Goal: Information Seeking & Learning: Understand process/instructions

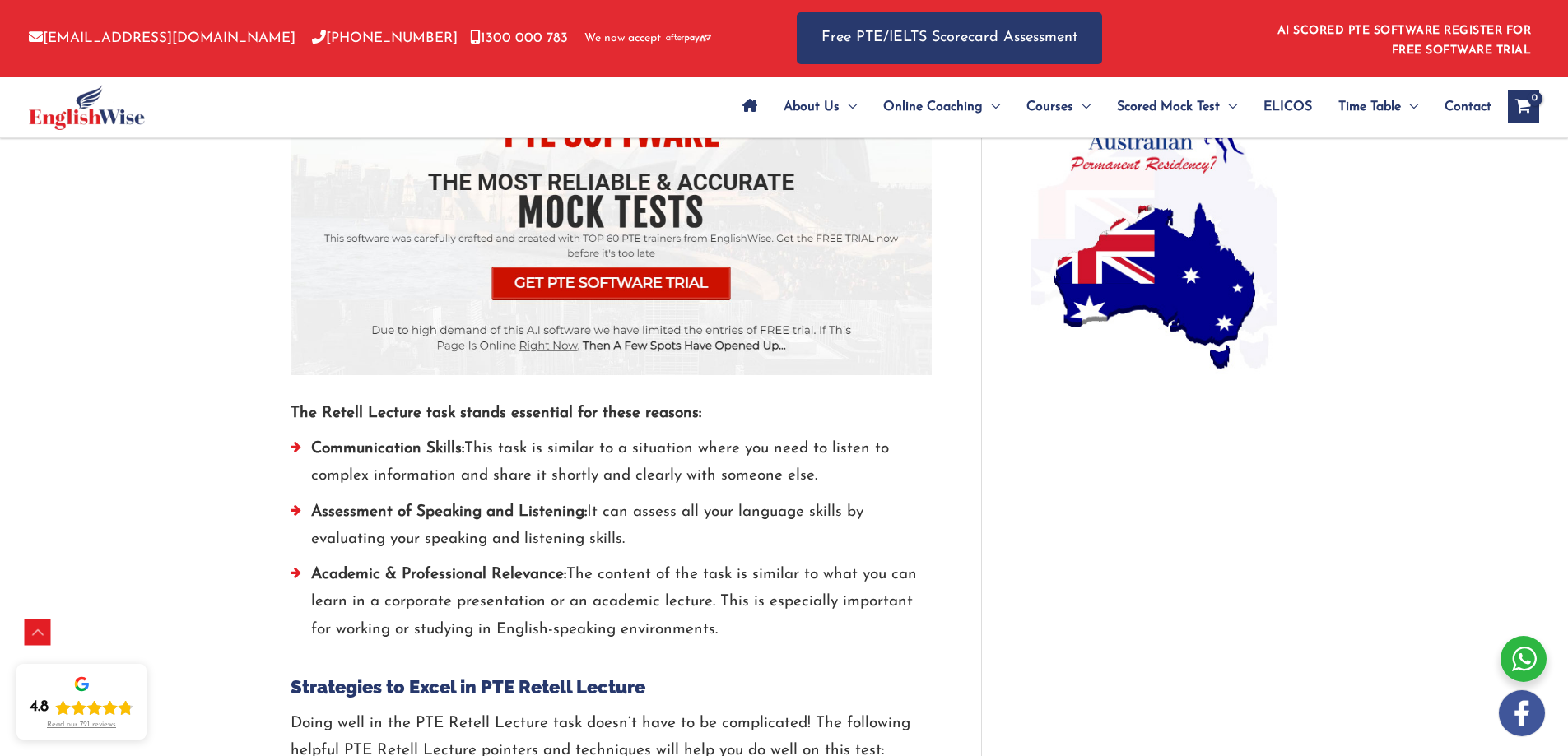
scroll to position [1728, 0]
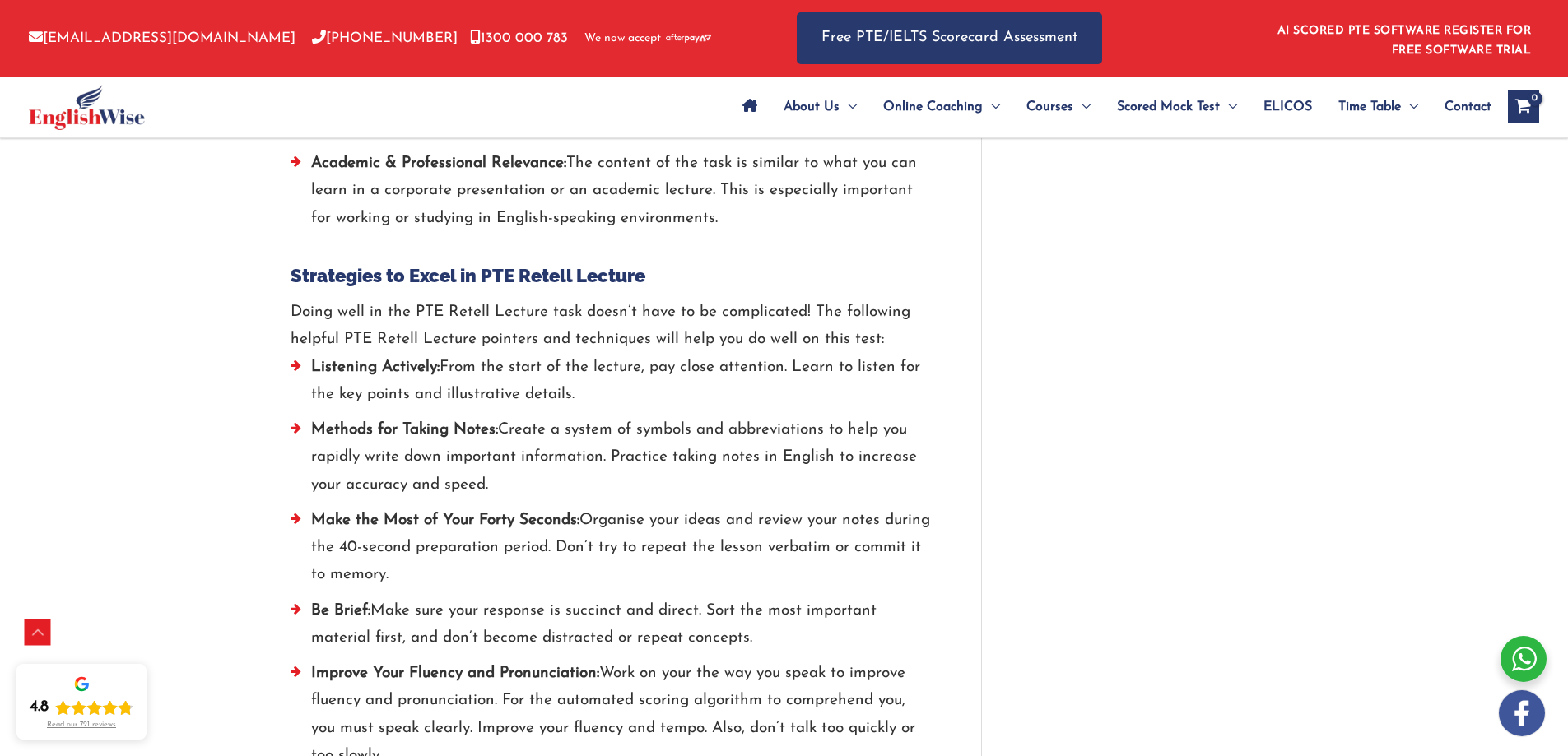
drag, startPoint x: 285, startPoint y: 310, endPoint x: 646, endPoint y: 386, distance: 368.9
click at [646, 386] on div "Prepare for PTE Retell Lecture Task: Template You Must Follow / PTE / By englis…" at bounding box center [784, 610] width 1020 height 4341
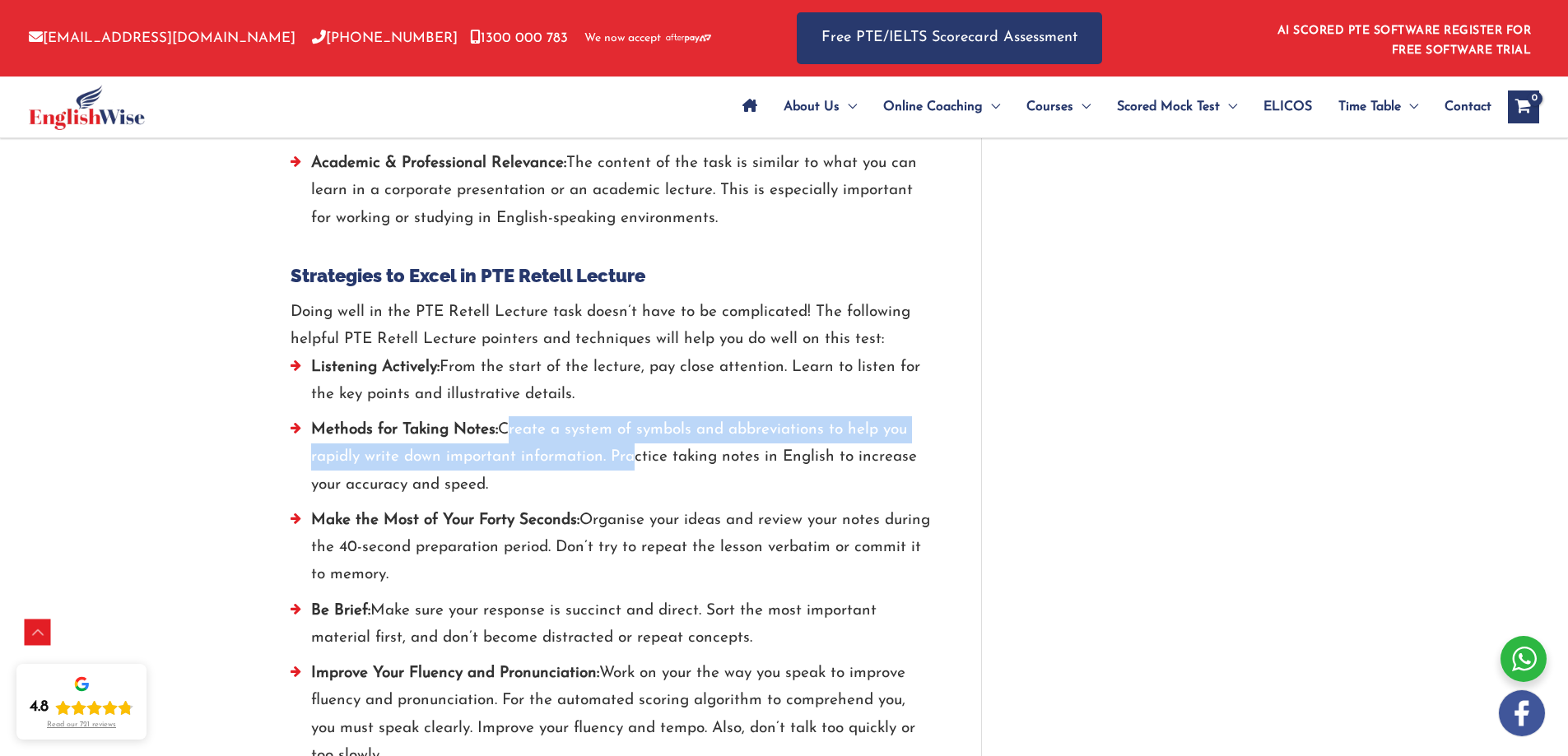
drag, startPoint x: 507, startPoint y: 429, endPoint x: 621, endPoint y: 458, distance: 117.6
click at [621, 458] on li "Methods for Taking Notes: Create a system of symbols and abbreviations to help …" at bounding box center [611, 461] width 641 height 91
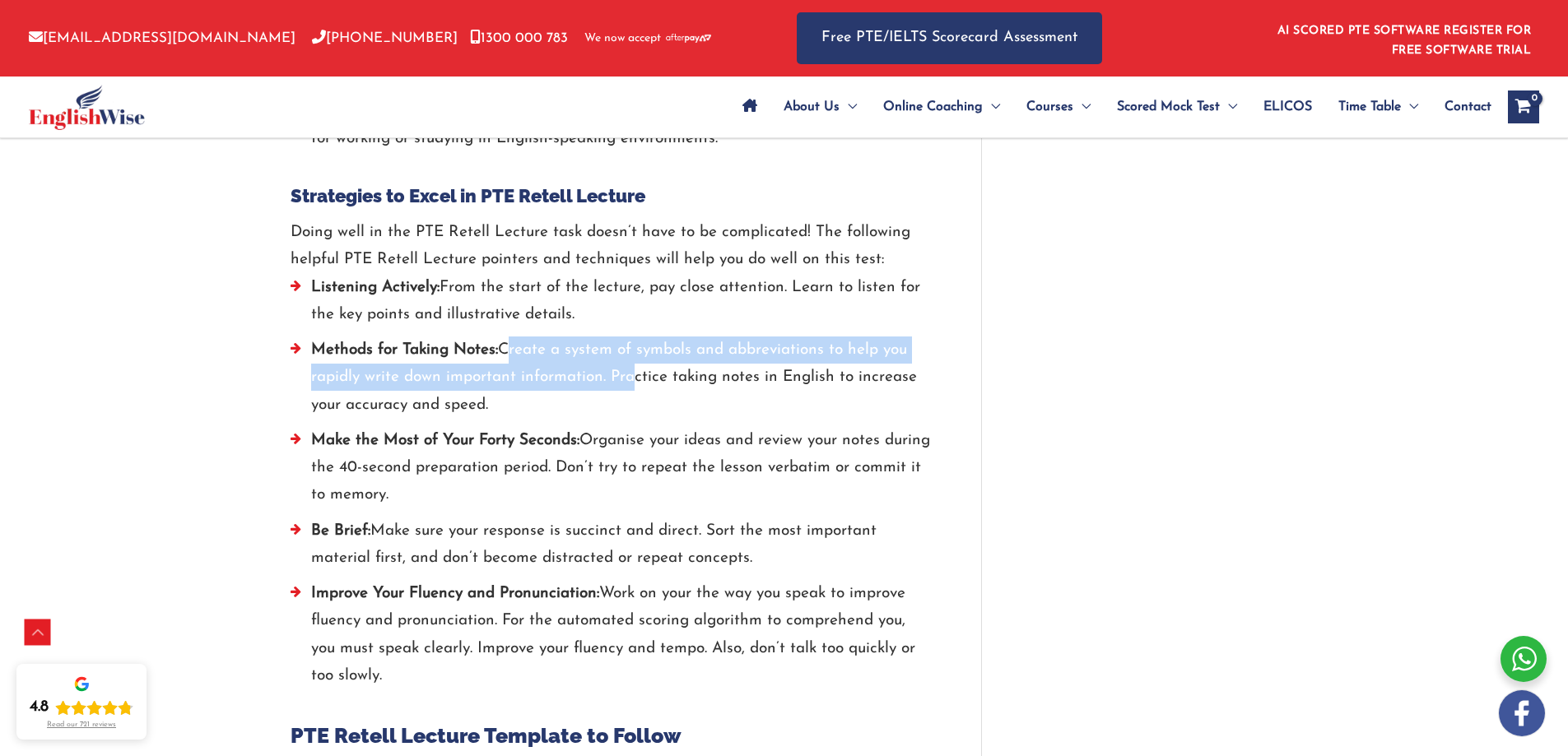
scroll to position [1811, 0]
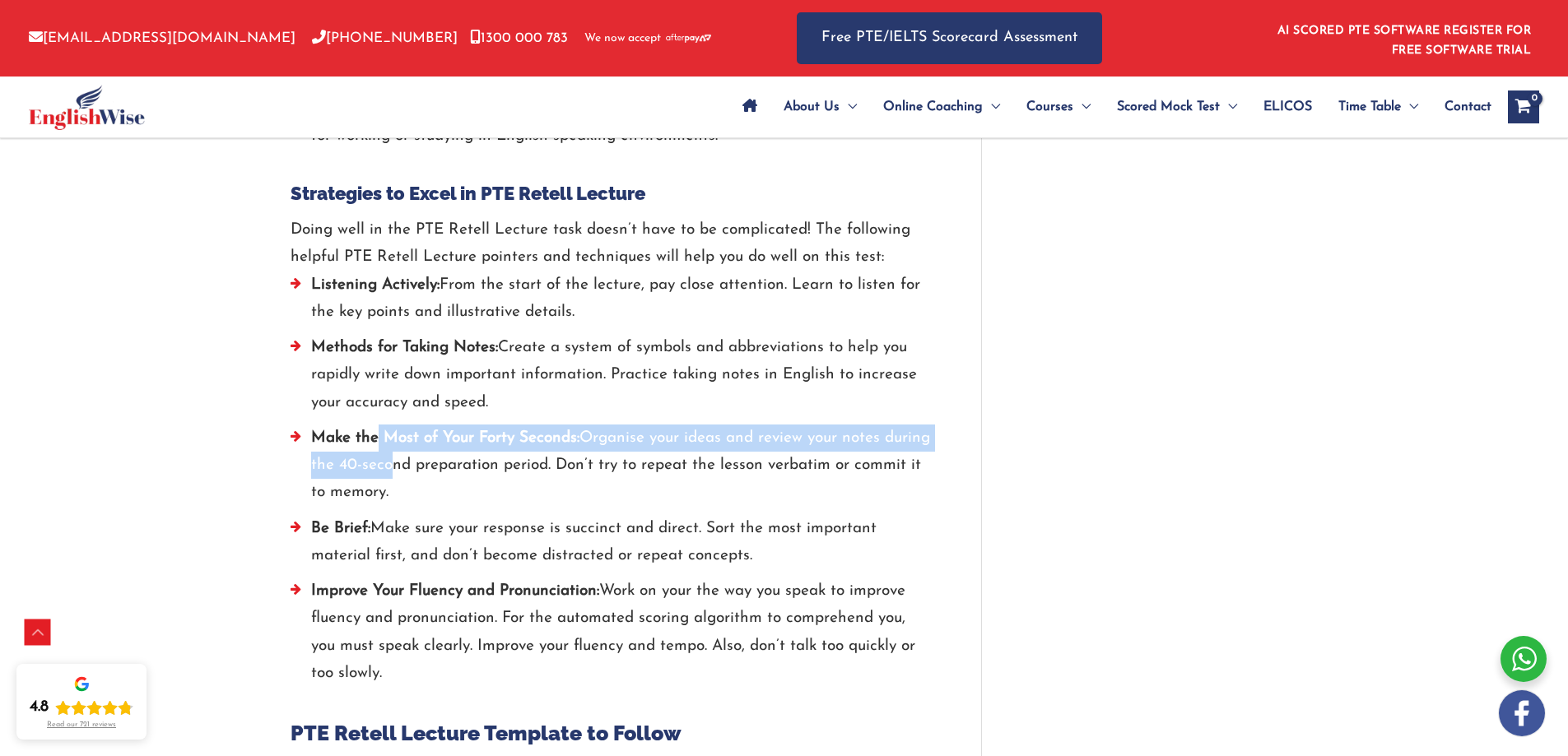
drag, startPoint x: 377, startPoint y: 437, endPoint x: 432, endPoint y: 456, distance: 58.2
click at [432, 456] on li "Make the Most of Your Forty Seconds: Organise your ideas and review your notes …" at bounding box center [611, 470] width 641 height 91
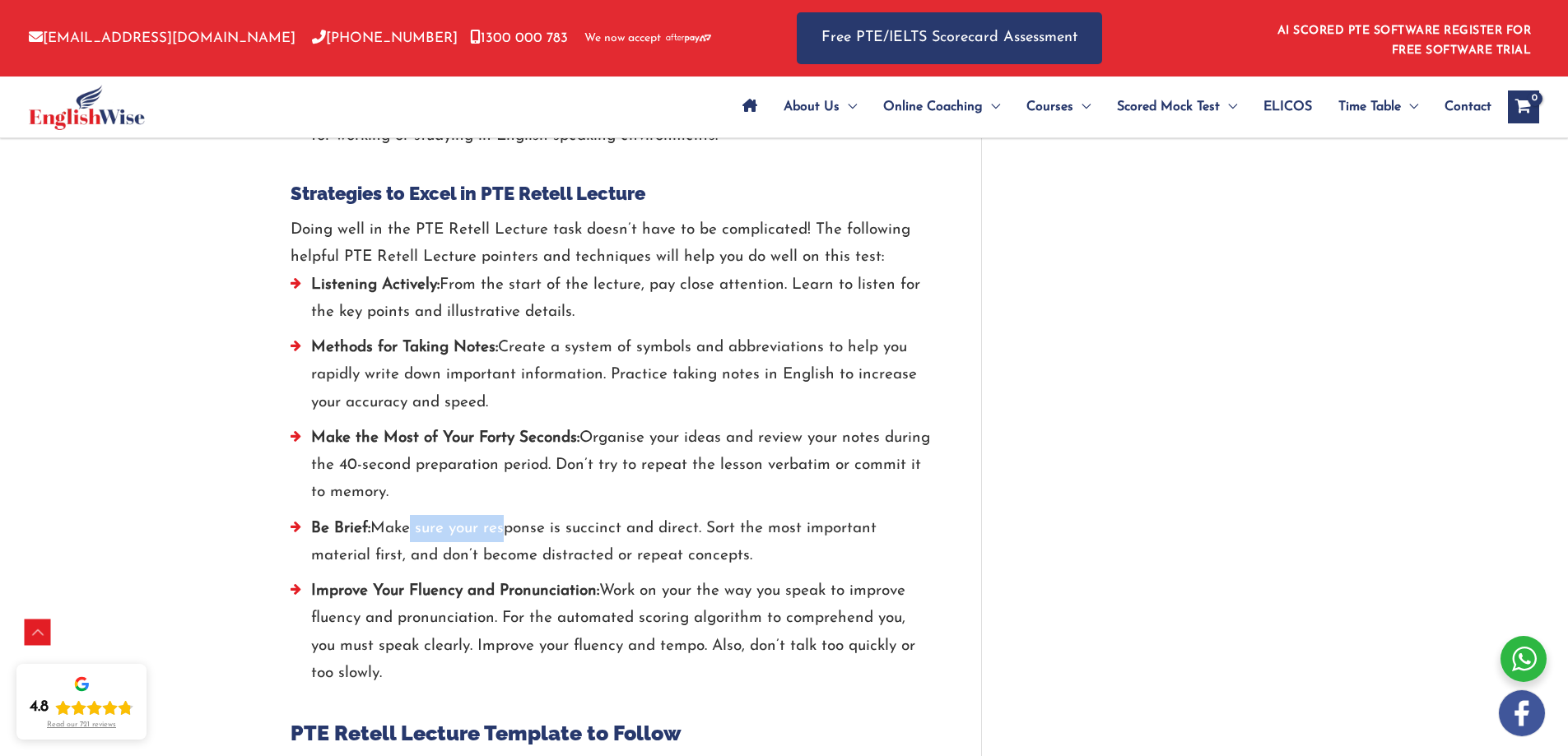
drag, startPoint x: 406, startPoint y: 530, endPoint x: 504, endPoint y: 532, distance: 98.0
click at [504, 532] on li "Be Brief: Make sure your response is succinct and direct. Sort the most importa…" at bounding box center [611, 547] width 641 height 63
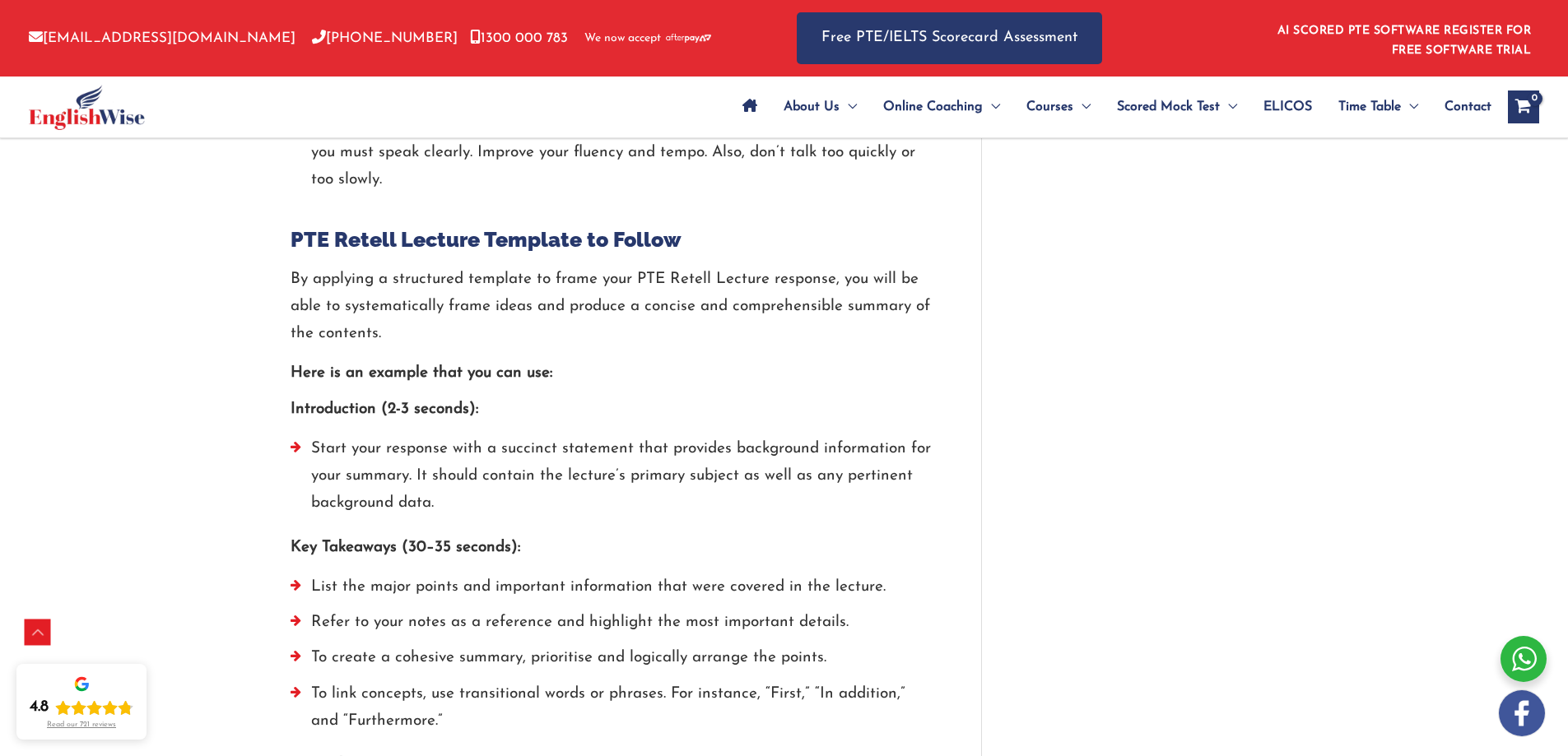
scroll to position [2386, 0]
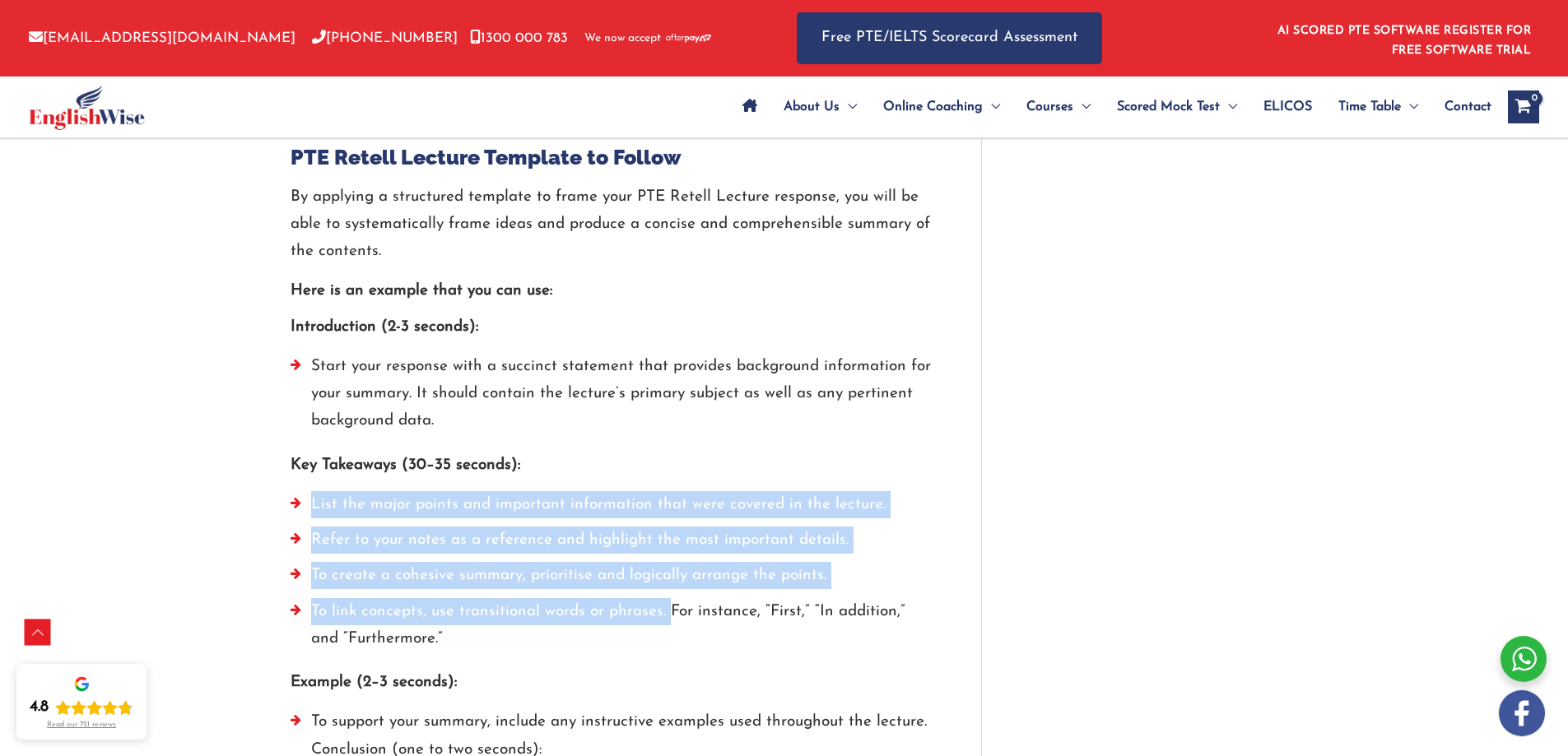
drag, startPoint x: 309, startPoint y: 505, endPoint x: 669, endPoint y: 611, distance: 375.3
click at [669, 611] on ul "List the major points and important information that were covered in the lectur…" at bounding box center [611, 576] width 641 height 170
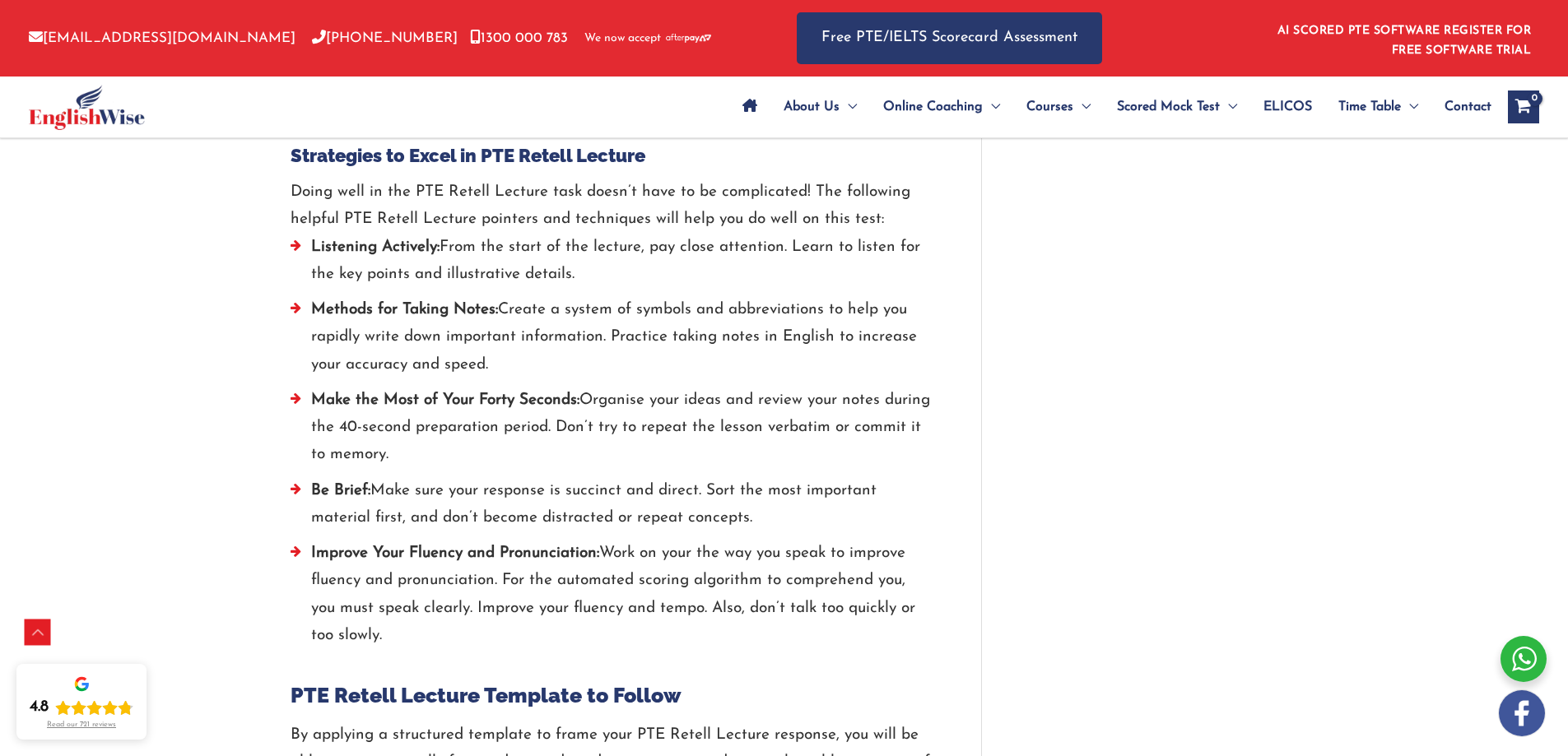
scroll to position [1399, 0]
